Goal: Information Seeking & Learning: Learn about a topic

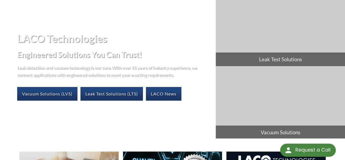
select select "Language Translate Widget"
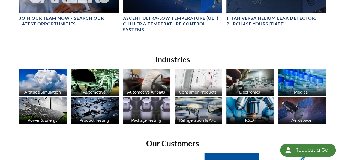
scroll to position [323, 0]
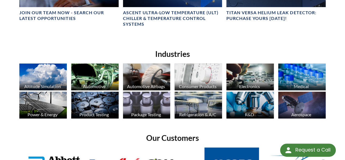
click at [139, 101] on img at bounding box center [146, 104] width 47 height 26
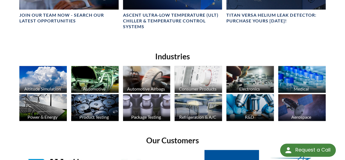
click at [243, 102] on img at bounding box center [249, 107] width 47 height 26
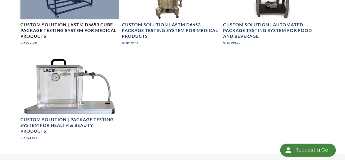
scroll to position [632, 0]
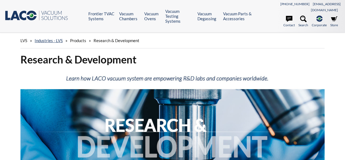
select select "Language Translate Widget"
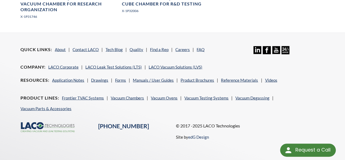
scroll to position [468, 0]
